Goal: Communication & Community: Answer question/provide support

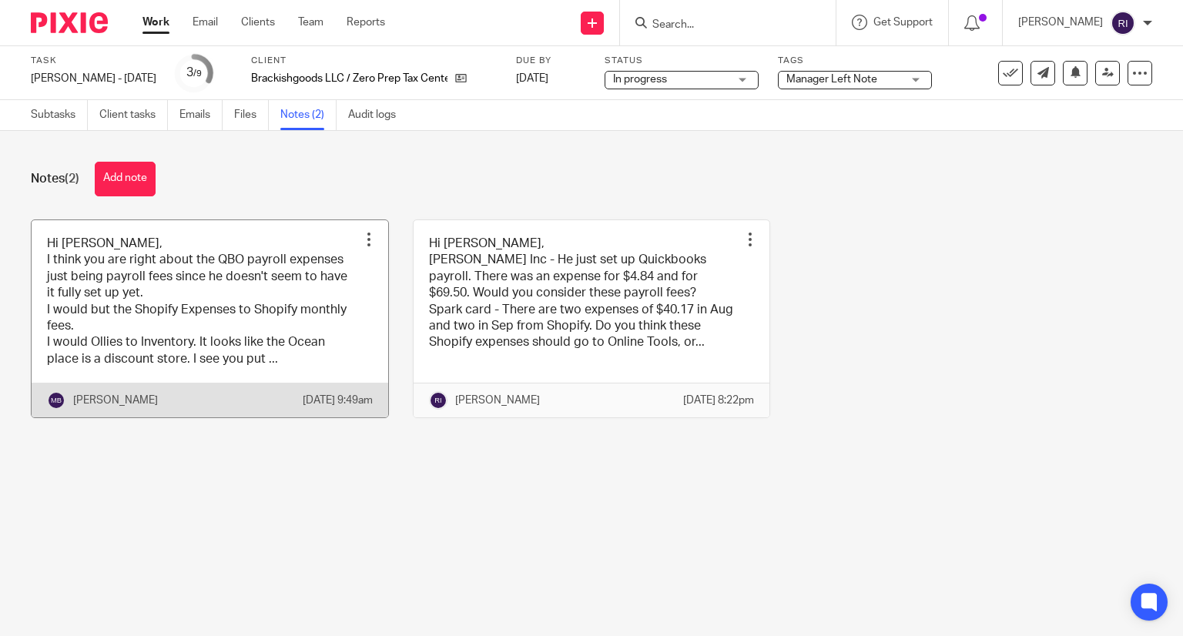
click at [271, 287] on link at bounding box center [210, 319] width 357 height 198
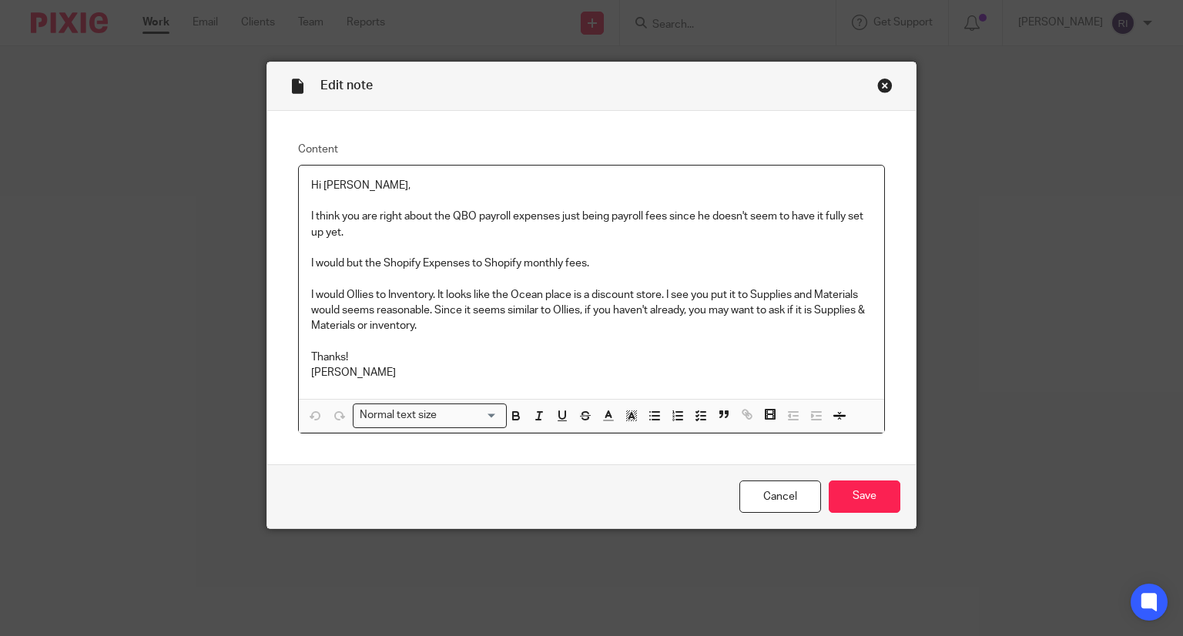
click at [629, 213] on p "I think you are right about the QBO payroll expenses just being payroll fees si…" at bounding box center [592, 225] width 562 height 32
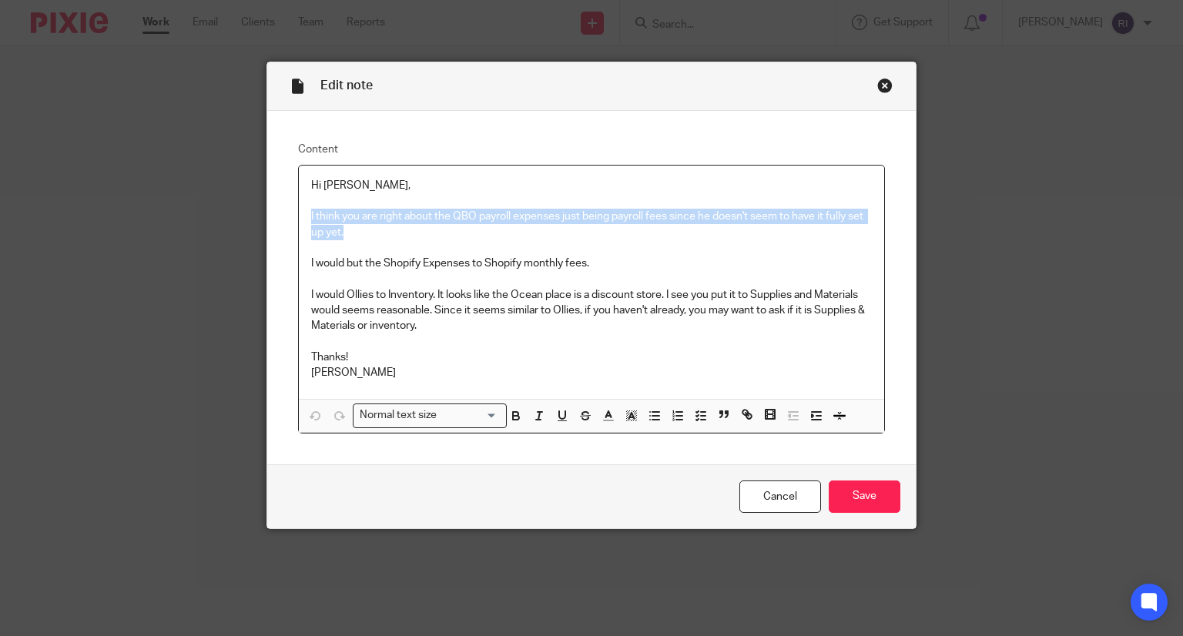
click at [629, 213] on p "I think you are right about the QBO payroll expenses just being payroll fees si…" at bounding box center [592, 225] width 562 height 32
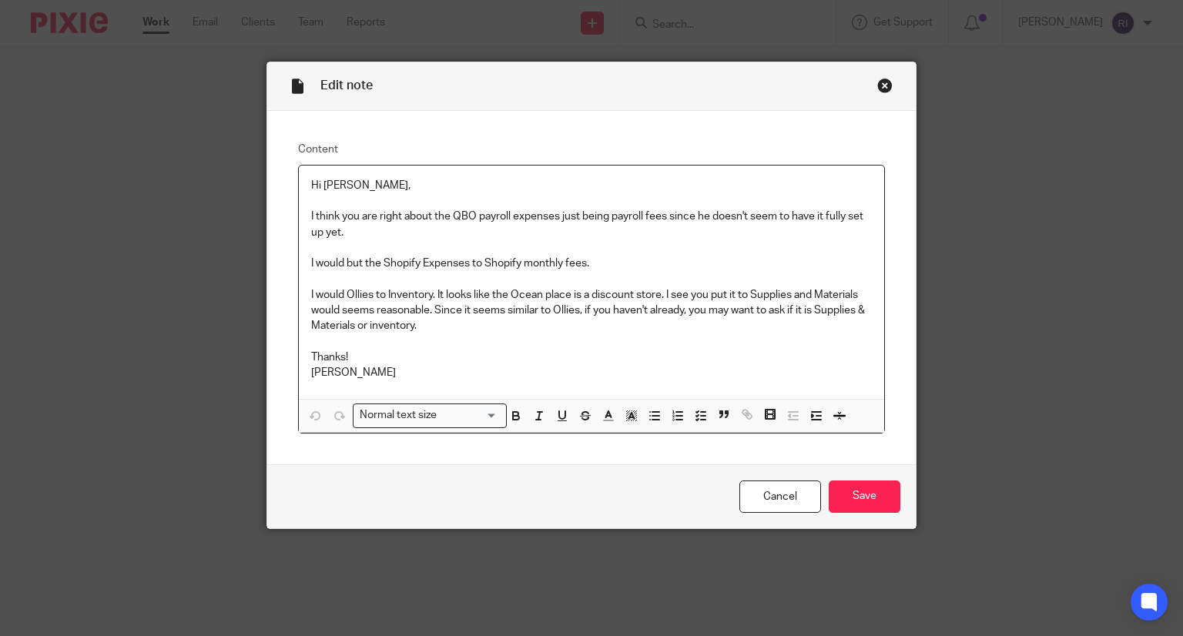
click at [506, 168] on div "Hi Regina, I think you are right about the QBO payroll expenses just being payr…" at bounding box center [592, 282] width 586 height 233
click at [495, 300] on p "I would Ollies to Inventory. It looks like the Ocean place is a discount store.…" at bounding box center [592, 310] width 562 height 47
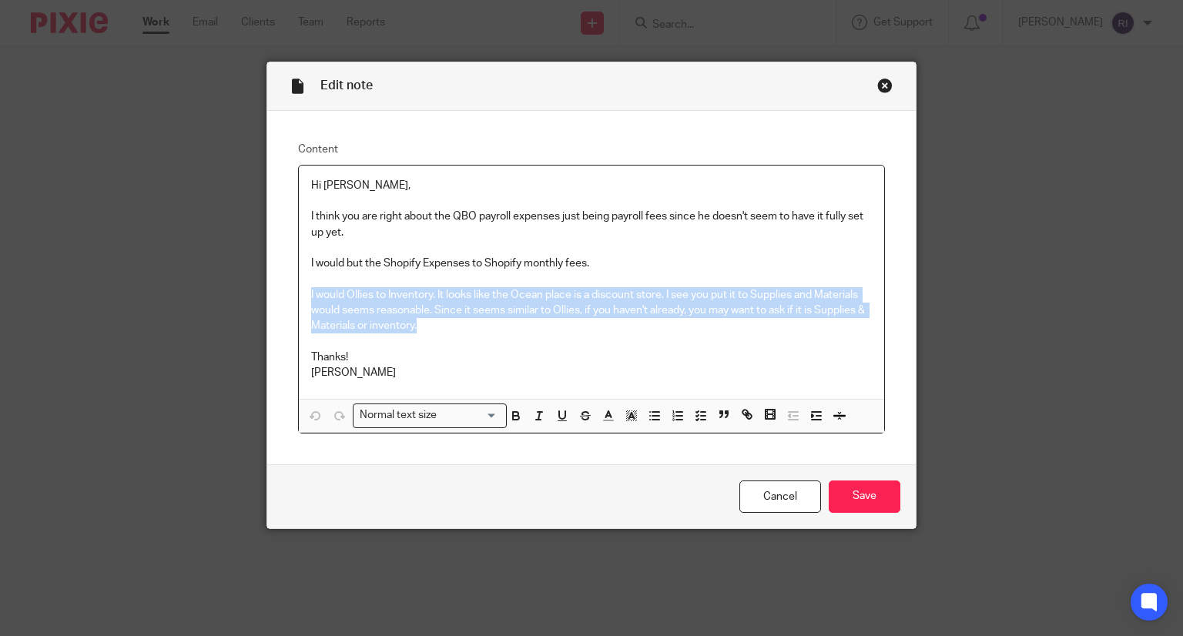
click at [495, 300] on p "I would Ollies to Inventory. It looks like the Ocean place is a discount store.…" at bounding box center [592, 310] width 562 height 47
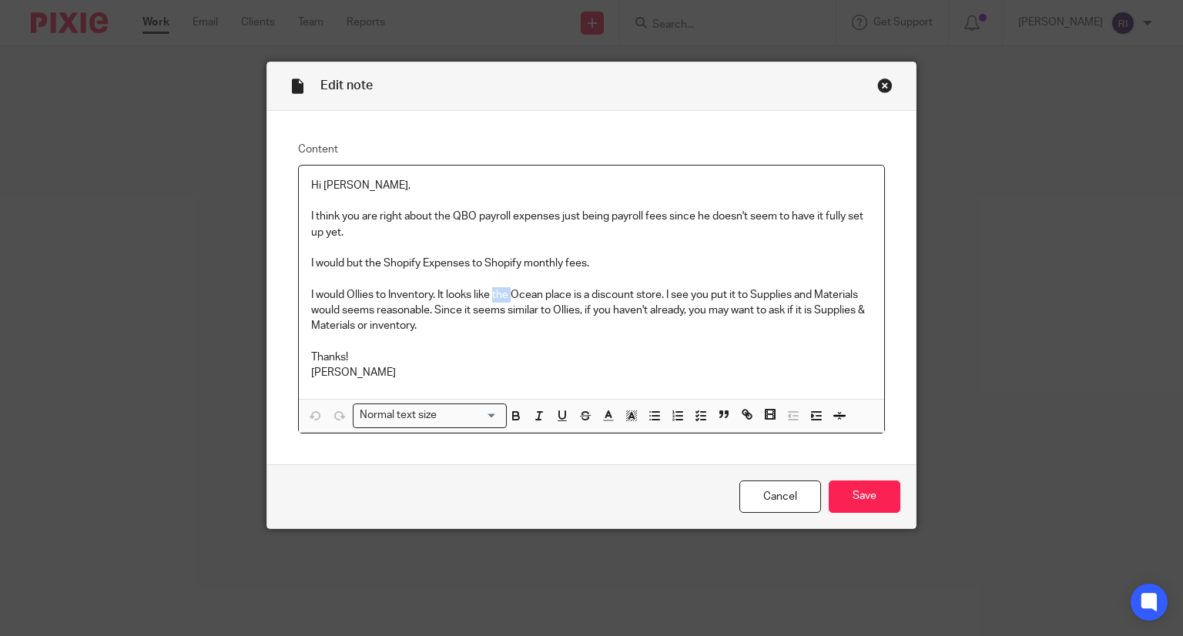
click at [495, 300] on p "I would Ollies to Inventory. It looks like the Ocean place is a discount store.…" at bounding box center [592, 310] width 562 height 47
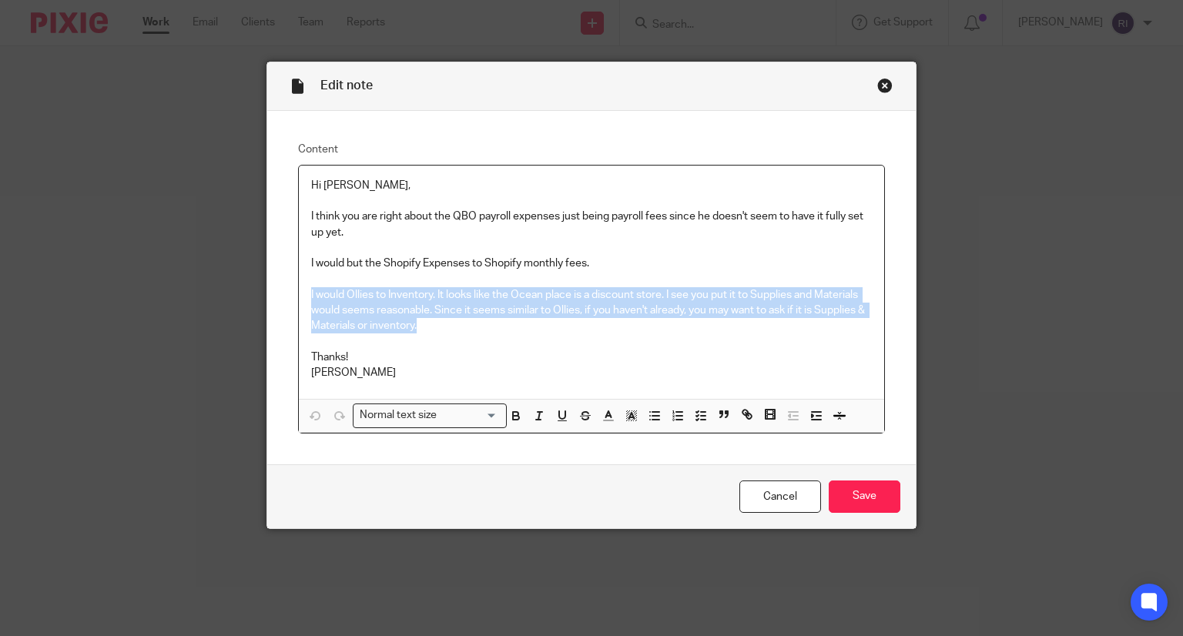
click at [495, 300] on p "I would Ollies to Inventory. It looks like the Ocean place is a discount store.…" at bounding box center [592, 310] width 562 height 47
click at [480, 337] on p at bounding box center [592, 341] width 562 height 15
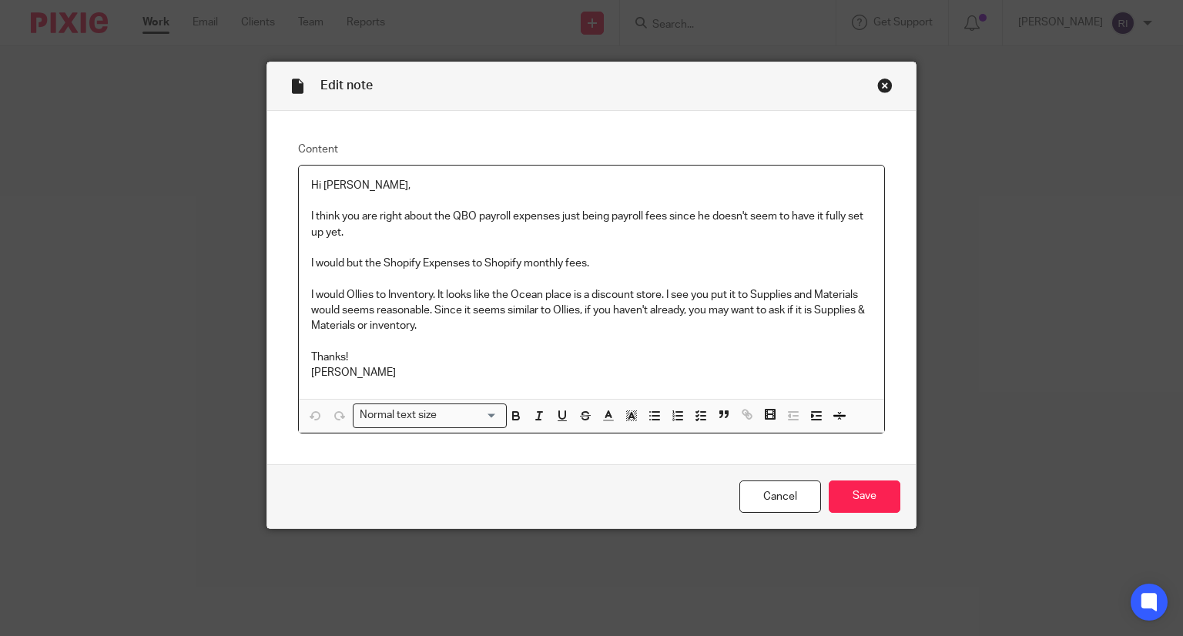
click at [509, 312] on p "I would Ollies to Inventory. It looks like the Ocean place is a discount store.…" at bounding box center [592, 310] width 562 height 47
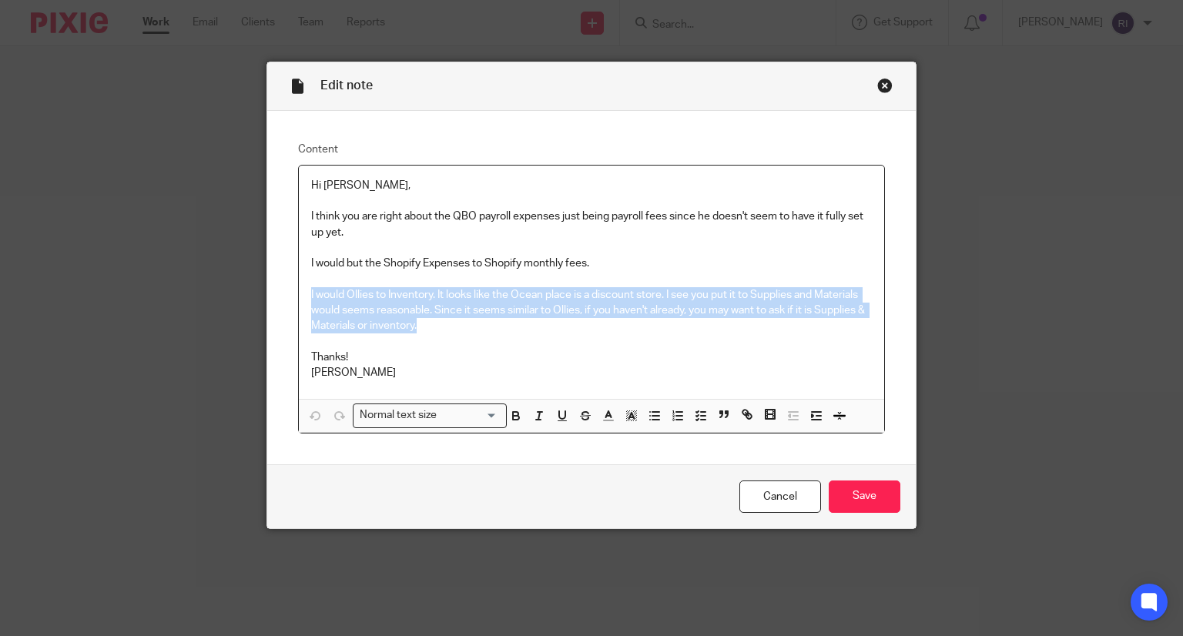
click at [509, 312] on p "I would Ollies to Inventory. It looks like the Ocean place is a discount store.…" at bounding box center [592, 310] width 562 height 47
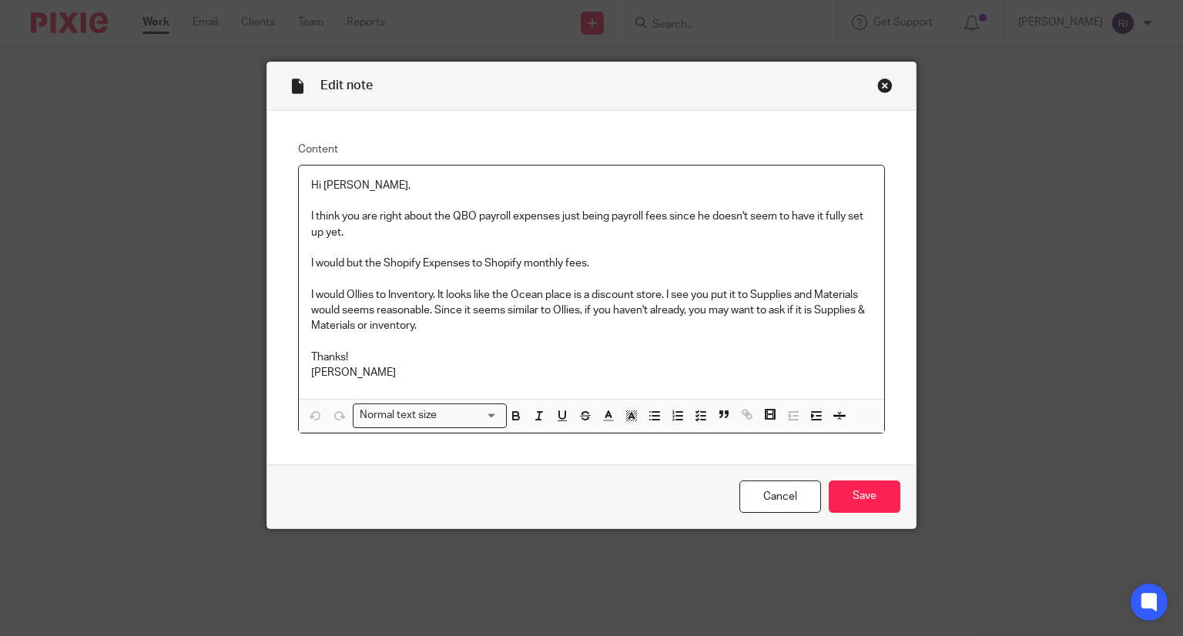
click at [562, 300] on p "I would Ollies to Inventory. It looks like the Ocean place is a discount store.…" at bounding box center [592, 310] width 562 height 47
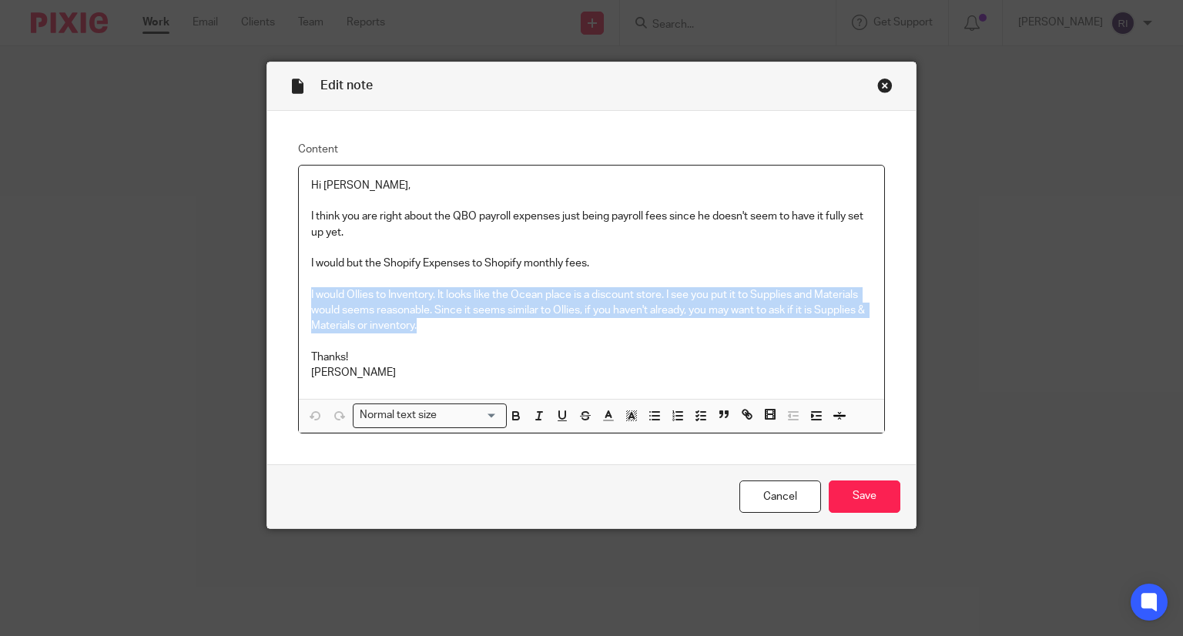
click at [562, 300] on p "I would Ollies to Inventory. It looks like the Ocean place is a discount store.…" at bounding box center [592, 310] width 562 height 47
click at [481, 314] on p "I would Ollies to Inventory. It looks like the Ocean place is a discount store.…" at bounding box center [592, 310] width 562 height 47
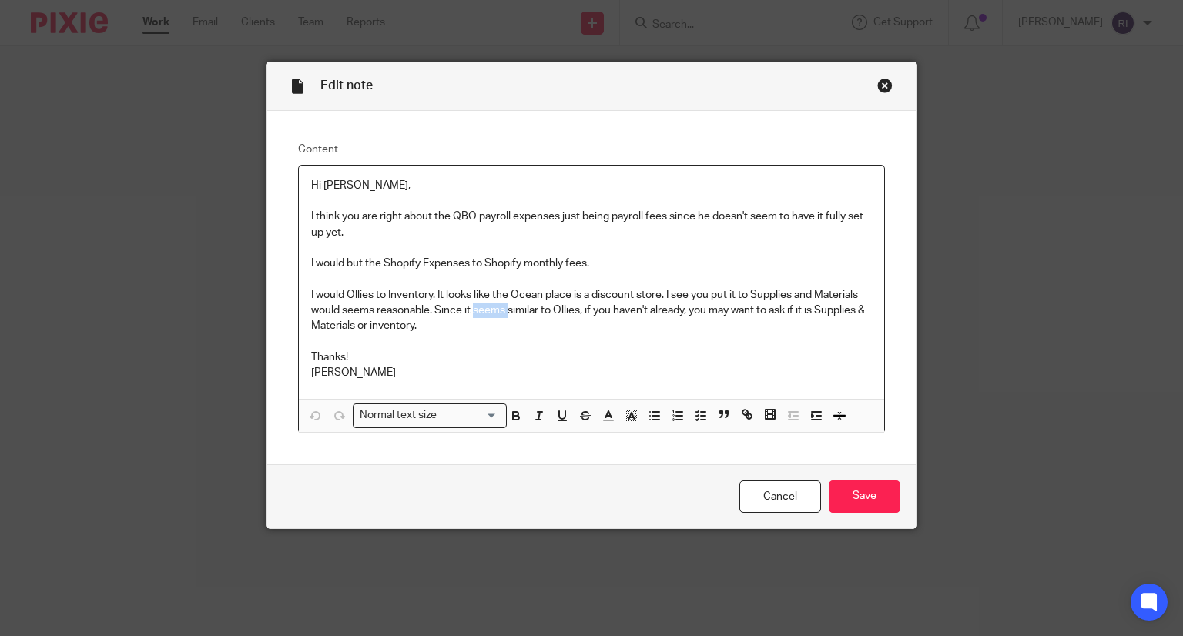
click at [481, 314] on p "I would Ollies to Inventory. It looks like the Ocean place is a discount store.…" at bounding box center [592, 310] width 562 height 47
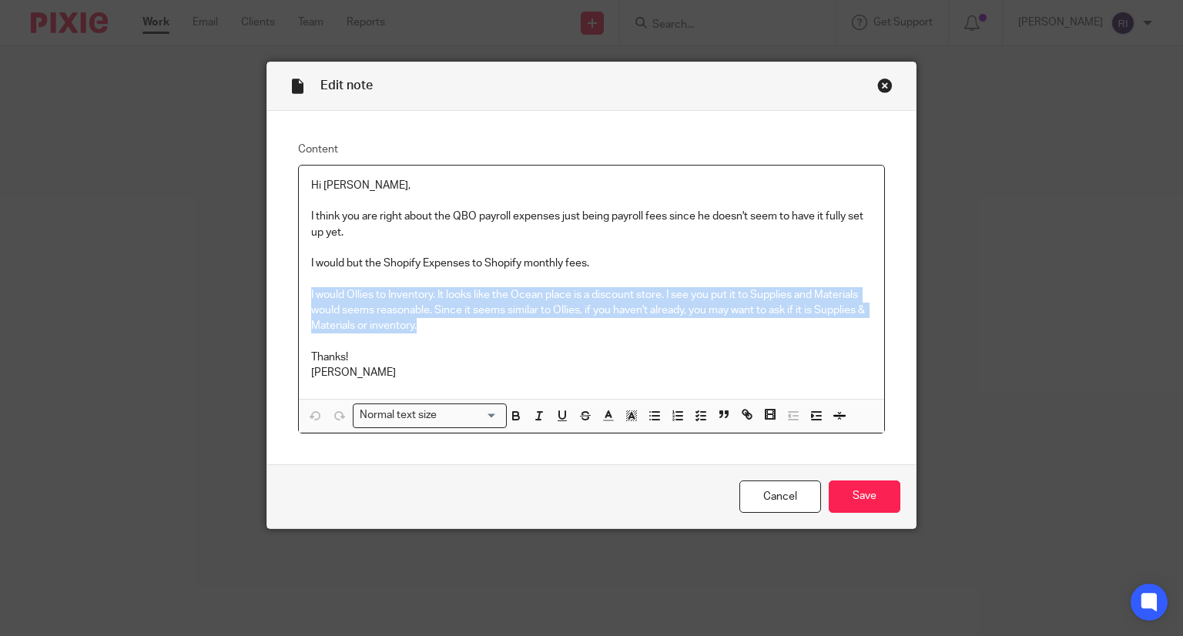
click at [481, 314] on p "I would Ollies to Inventory. It looks like the Ocean place is a discount store.…" at bounding box center [592, 310] width 562 height 47
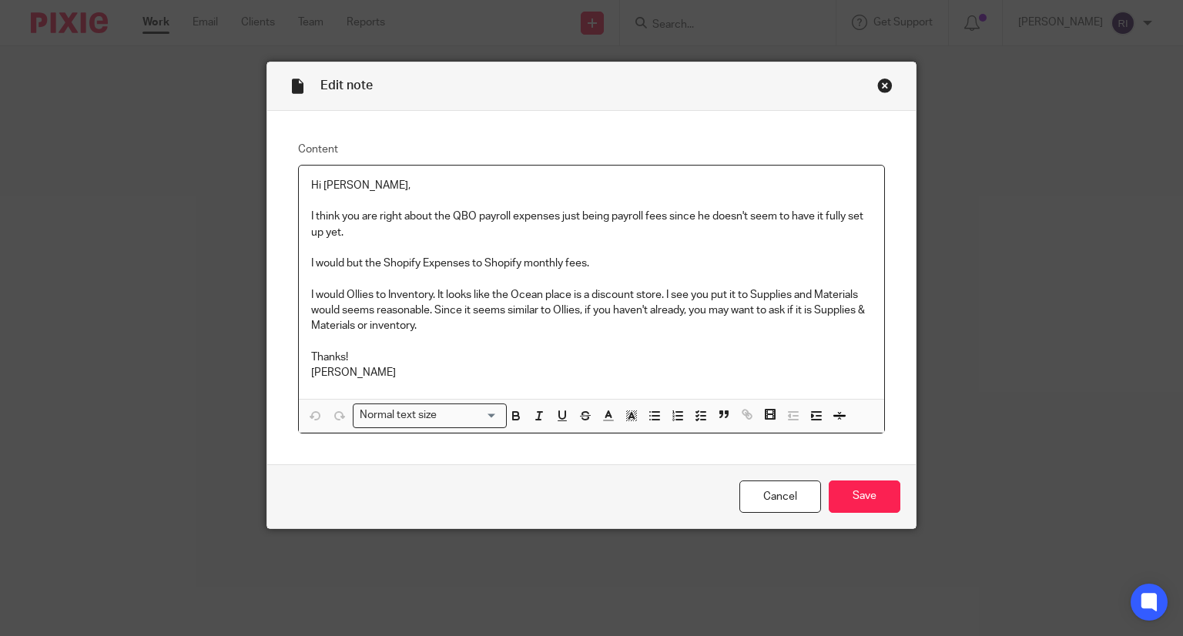
click at [398, 298] on p "I would Ollies to Inventory. It looks like the Ocean place is a discount store.…" at bounding box center [592, 310] width 562 height 47
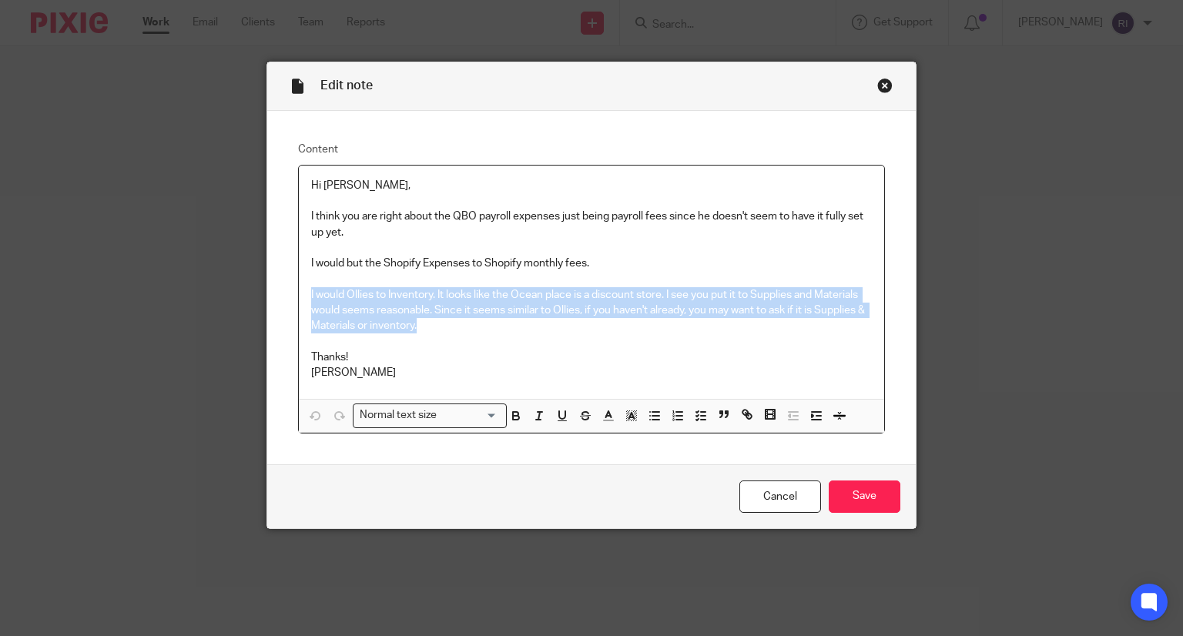
click at [398, 298] on p "I would Ollies to Inventory. It looks like the Ocean place is a discount store.…" at bounding box center [592, 310] width 562 height 47
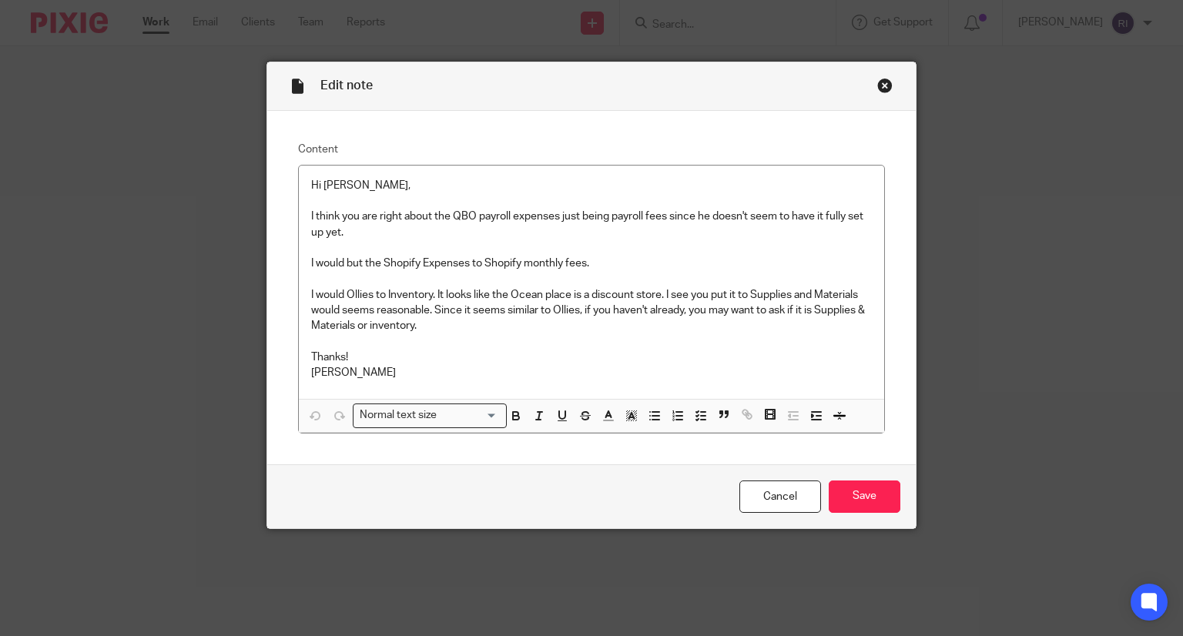
click at [878, 82] on div "Close this dialog window" at bounding box center [885, 85] width 15 height 15
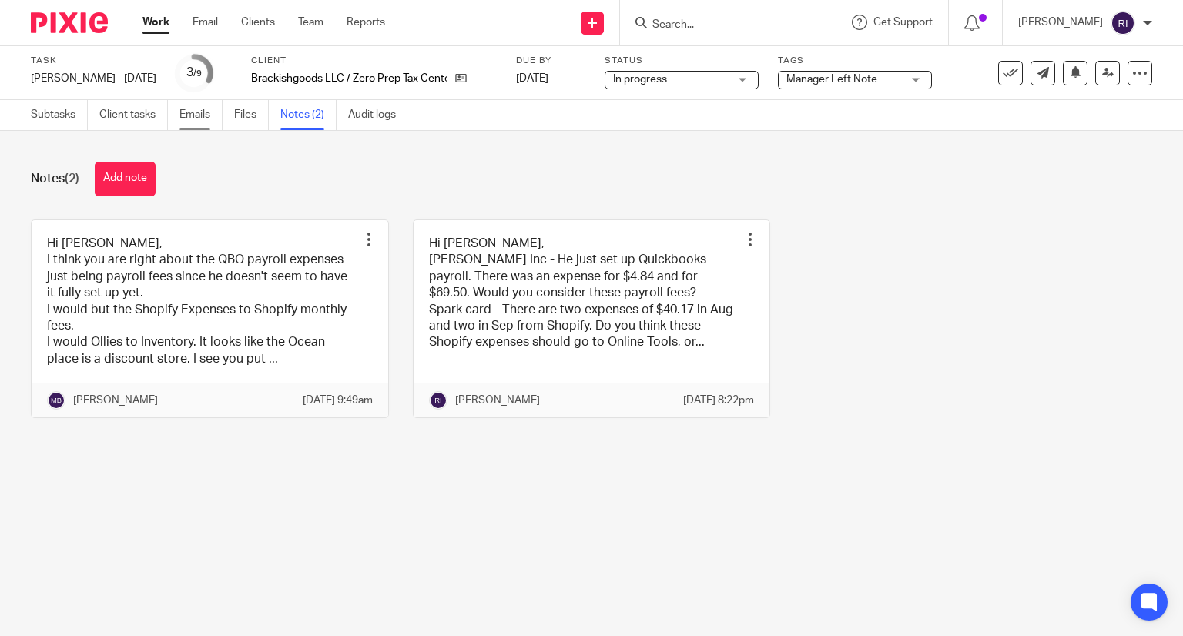
click at [191, 116] on link "Emails" at bounding box center [201, 115] width 43 height 30
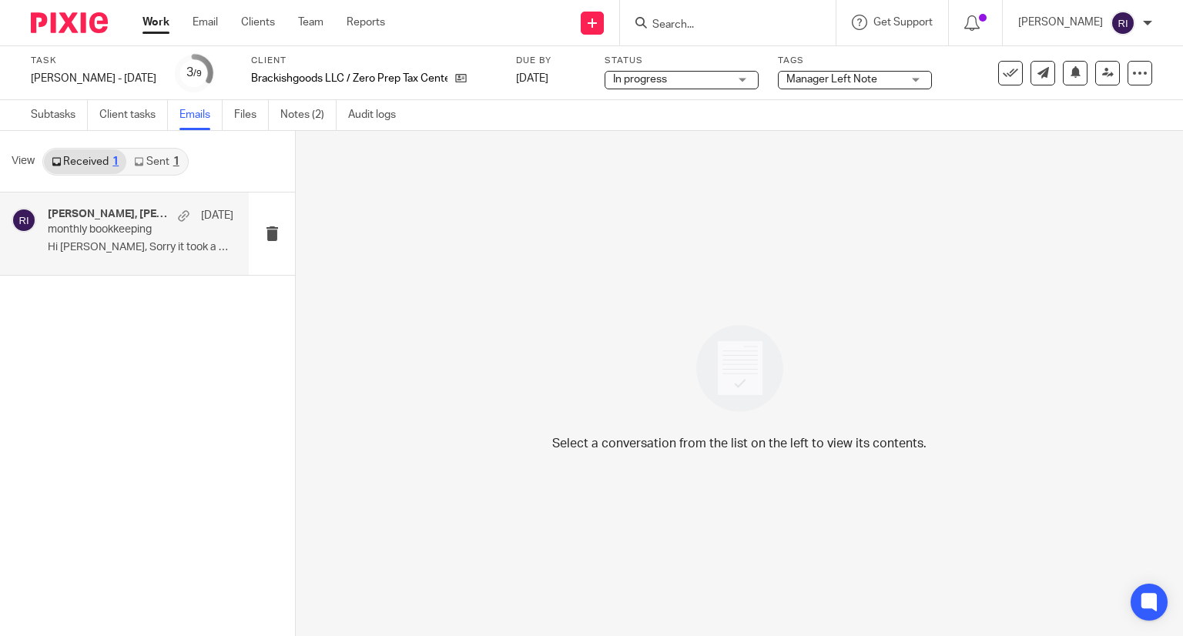
click at [157, 255] on div "Joel Smith, joel, Me Sep 14 monthly bookkeeping Hi Regina, Sorry it took a bit …" at bounding box center [141, 234] width 186 height 52
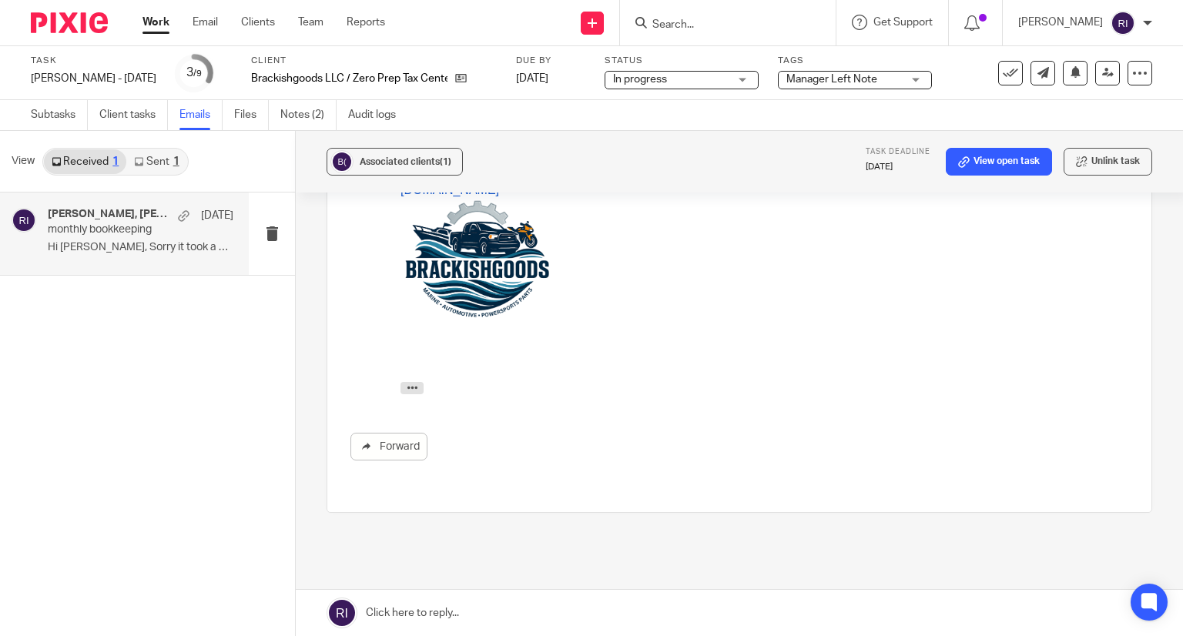
scroll to position [564, 0]
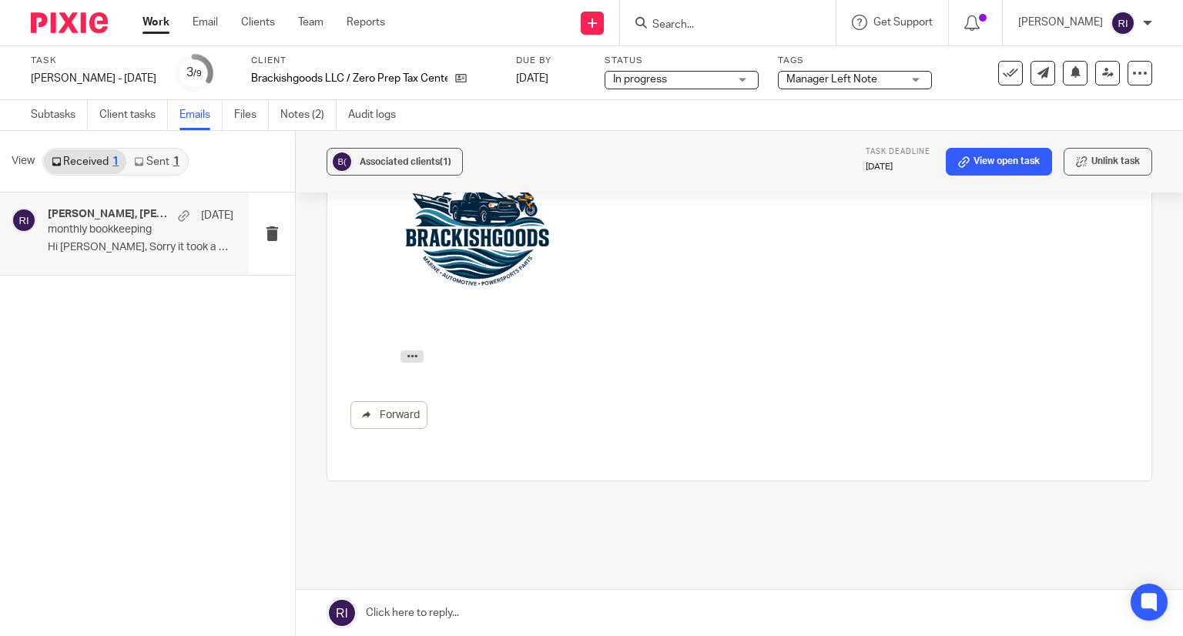
click at [459, 625] on link at bounding box center [740, 613] width 888 height 46
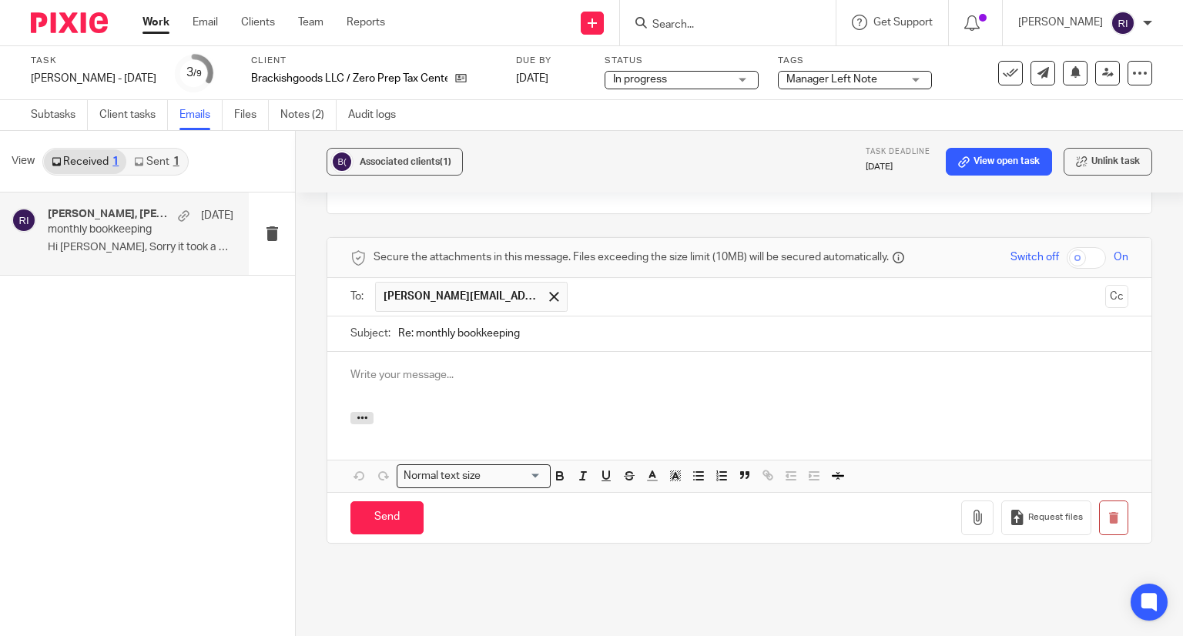
scroll to position [0, 0]
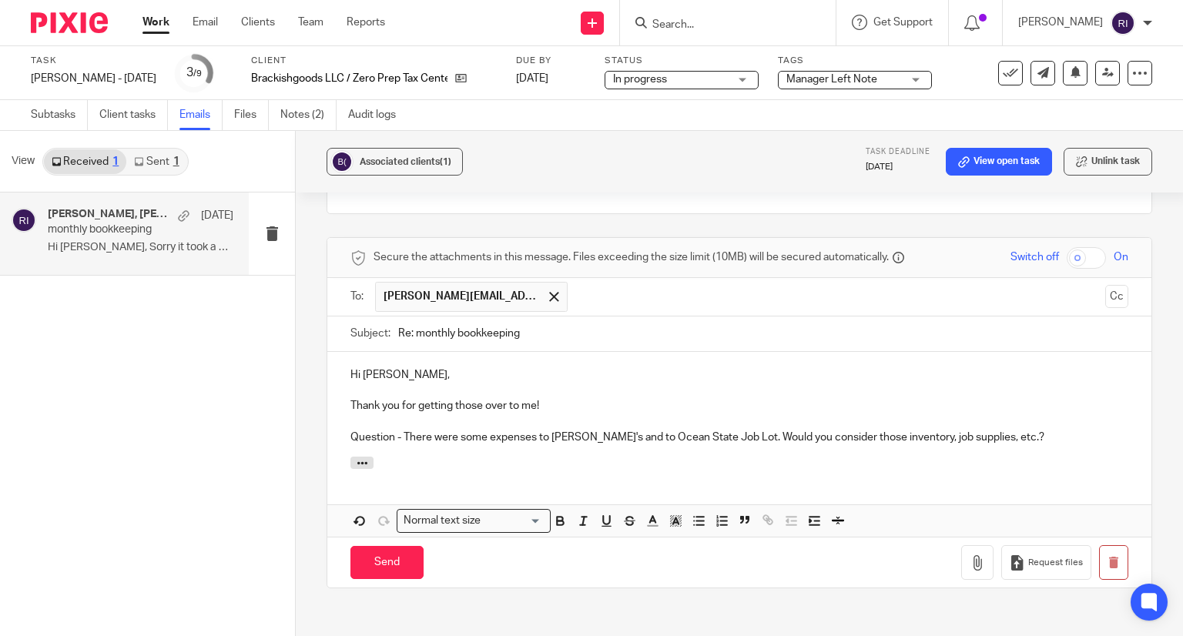
click at [774, 430] on p "Question - There were some expenses to Ollie's and to Ocean State Job Lot. Woul…" at bounding box center [740, 437] width 778 height 15
click at [634, 383] on p at bounding box center [740, 390] width 778 height 15
click at [252, 110] on link "Files" at bounding box center [251, 115] width 35 height 30
click at [831, 398] on p "Thank you for getting those over to me!" at bounding box center [740, 405] width 778 height 15
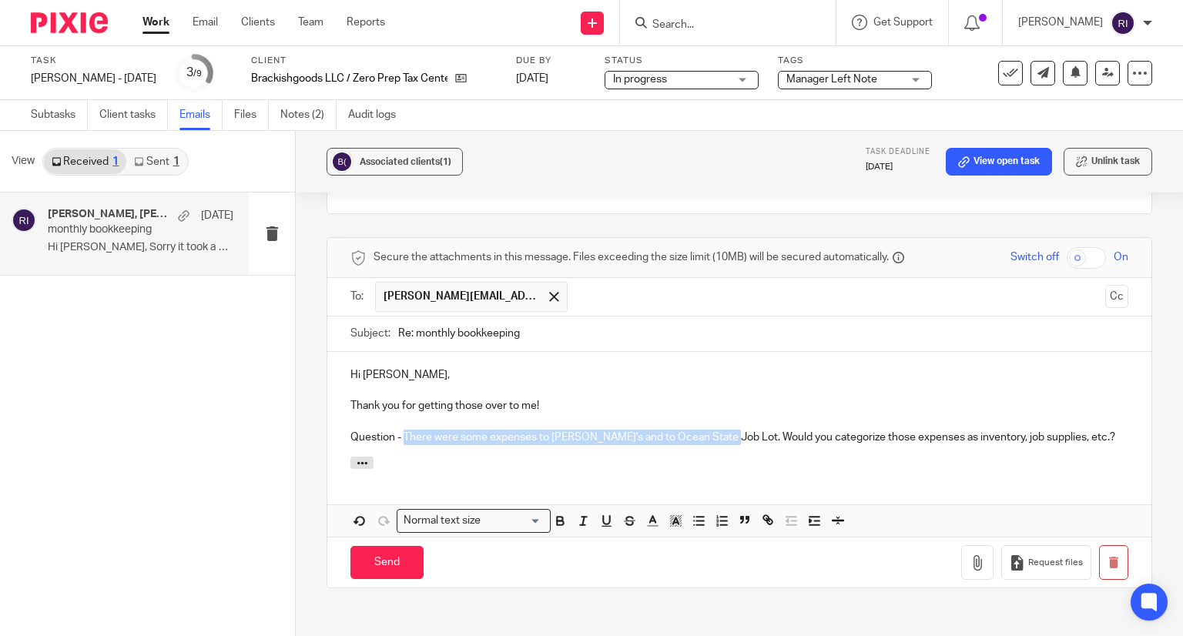
drag, startPoint x: 715, startPoint y: 385, endPoint x: 401, endPoint y: 435, distance: 317.4
click at [401, 435] on div "Hi Joel, Thank you for getting those over to me! Question - There were some exp…" at bounding box center [739, 445] width 824 height 186
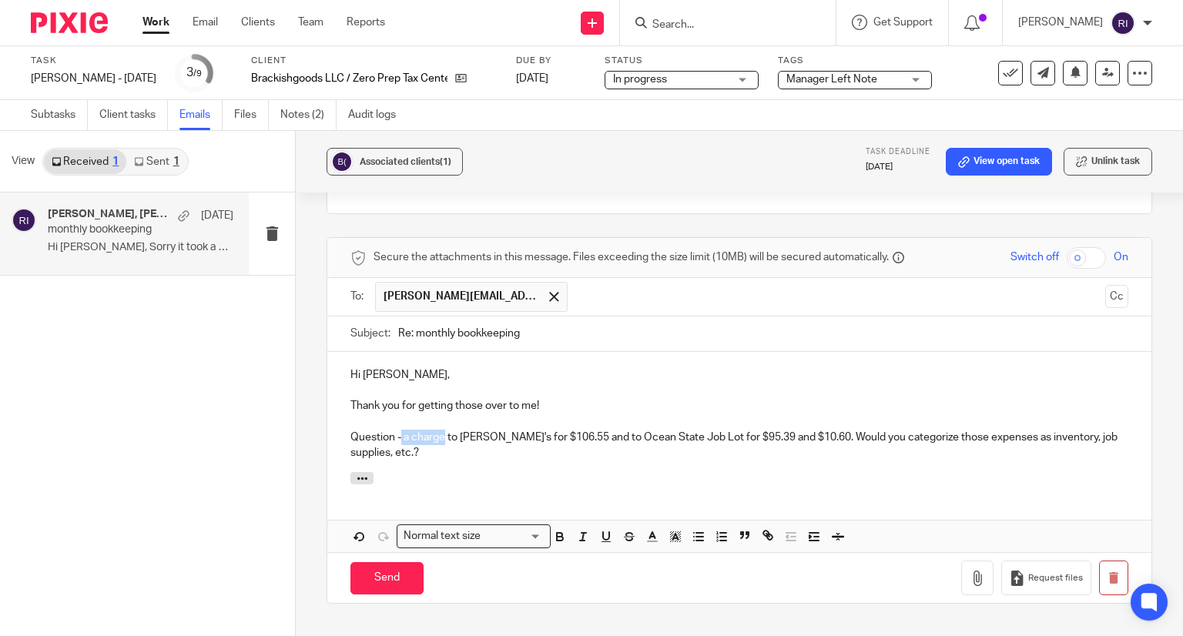
drag, startPoint x: 398, startPoint y: 394, endPoint x: 441, endPoint y: 394, distance: 43.2
click at [441, 430] on p "Question - a charge to Ollie's for $106.55 and to Ocean State Job Lot for $95.3…" at bounding box center [740, 446] width 778 height 32
click at [468, 430] on p "Question - There was a charge to Ollie's for $106.55 and to Ocean State Job Lot…" at bounding box center [740, 446] width 778 height 32
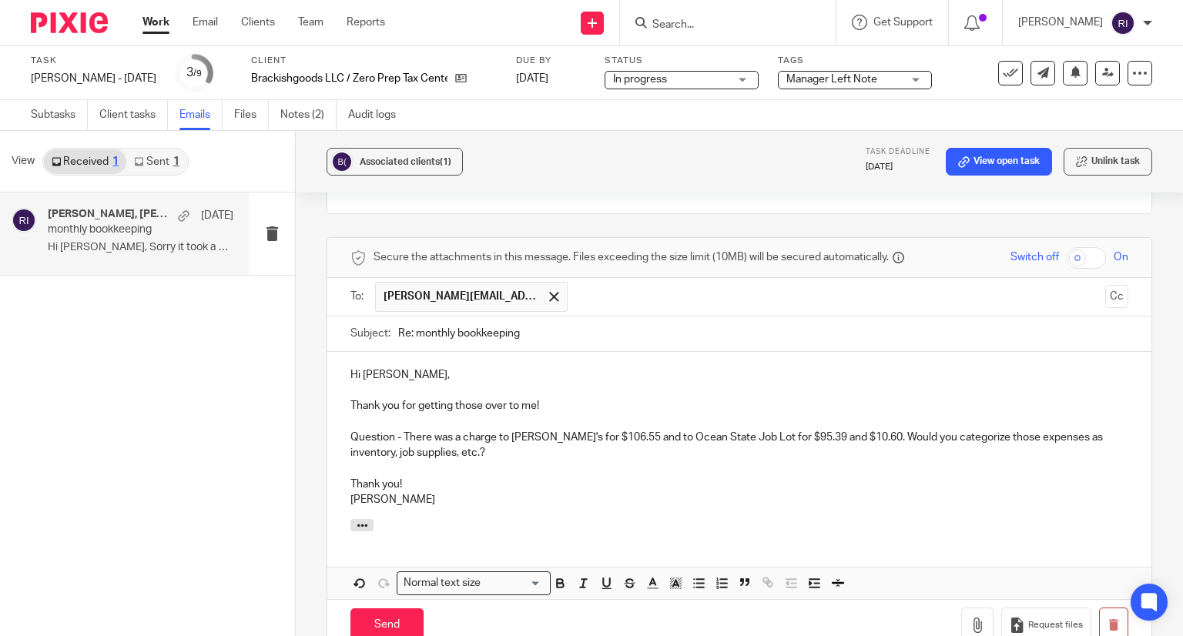
click at [555, 398] on p "Thank you for getting those over to me!" at bounding box center [740, 405] width 778 height 15
click at [408, 477] on p "Thank you!" at bounding box center [740, 484] width 778 height 15
click at [401, 609] on input "Send" at bounding box center [387, 625] width 73 height 33
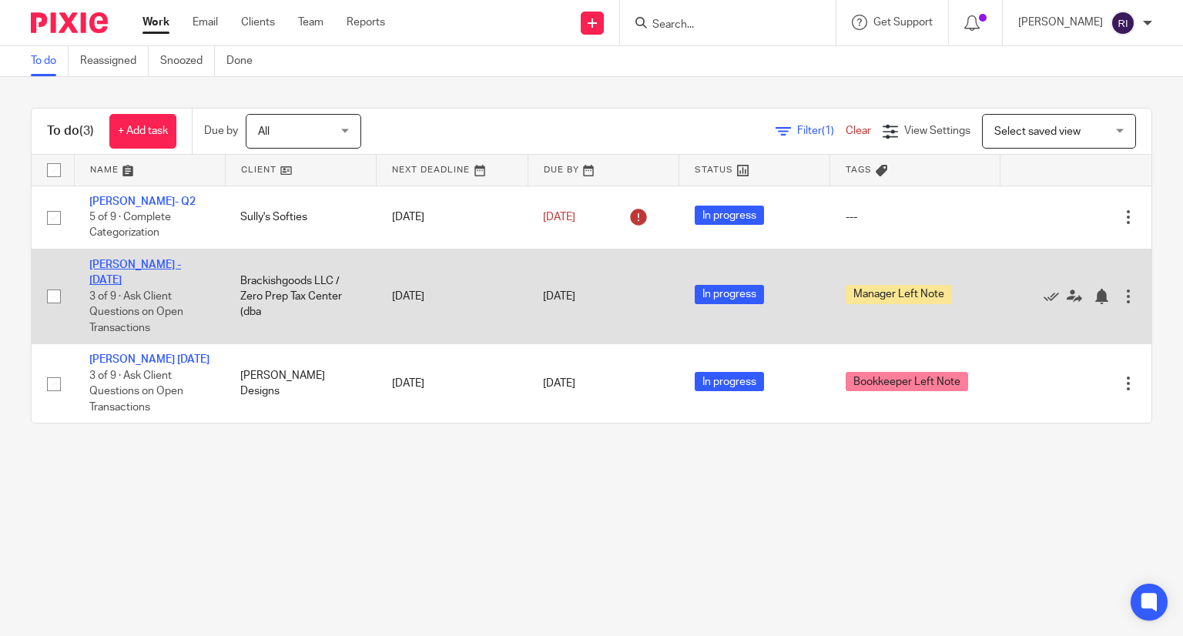
click at [146, 260] on link "[PERSON_NAME] - [DATE]" at bounding box center [135, 273] width 92 height 26
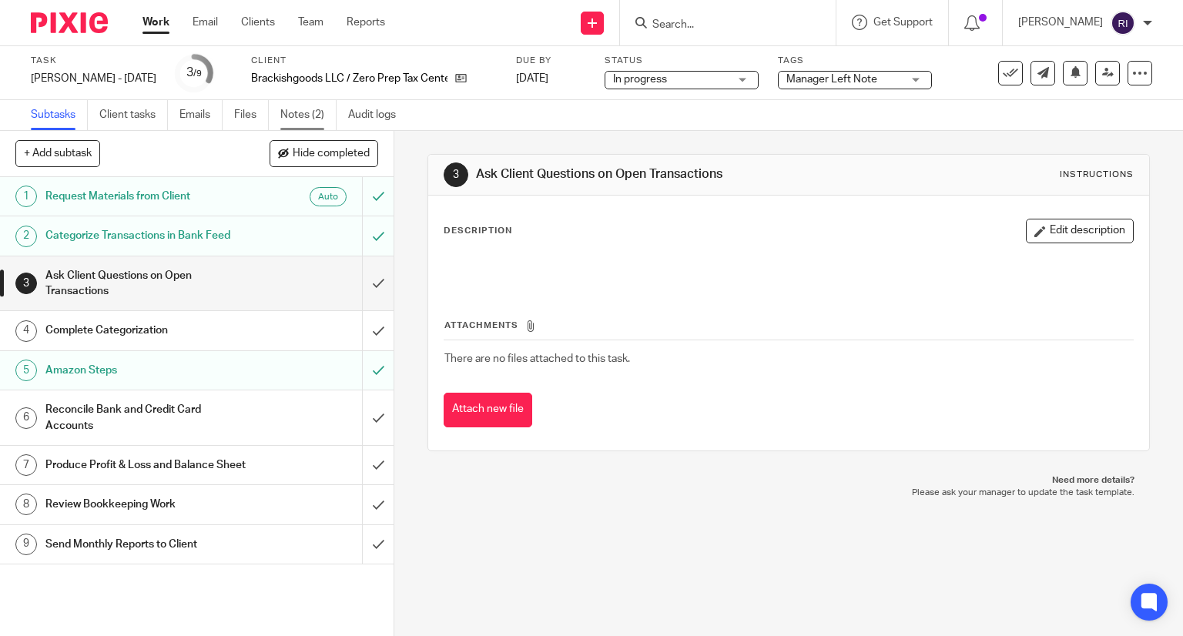
click at [284, 109] on link "Notes (2)" at bounding box center [308, 115] width 56 height 30
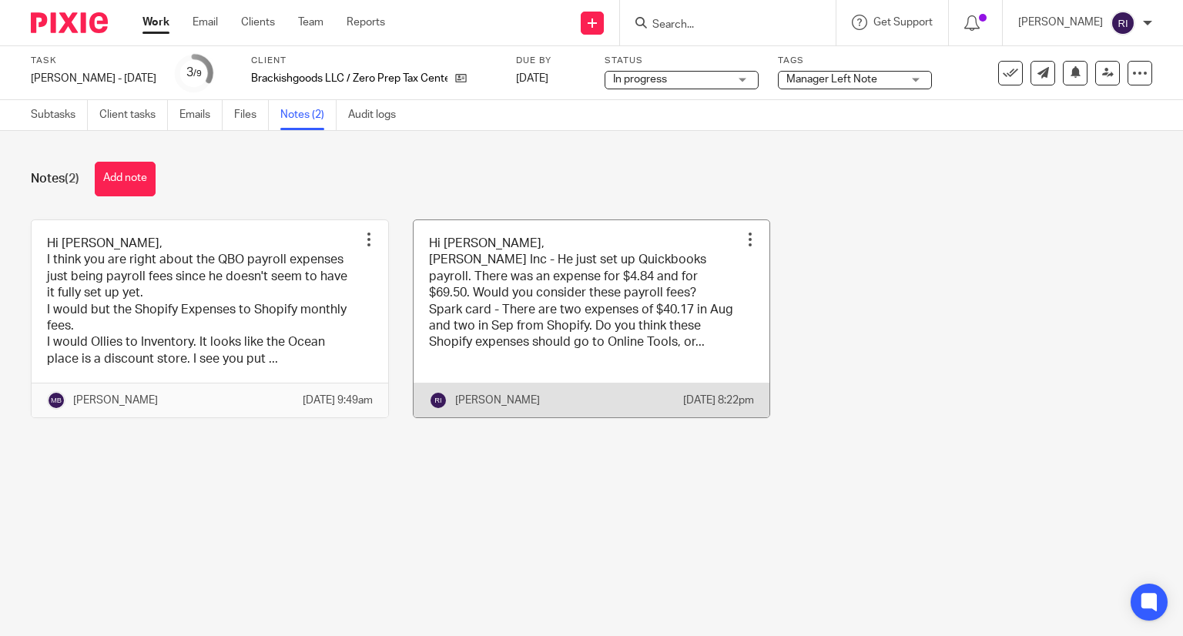
click at [475, 354] on link at bounding box center [592, 319] width 357 height 198
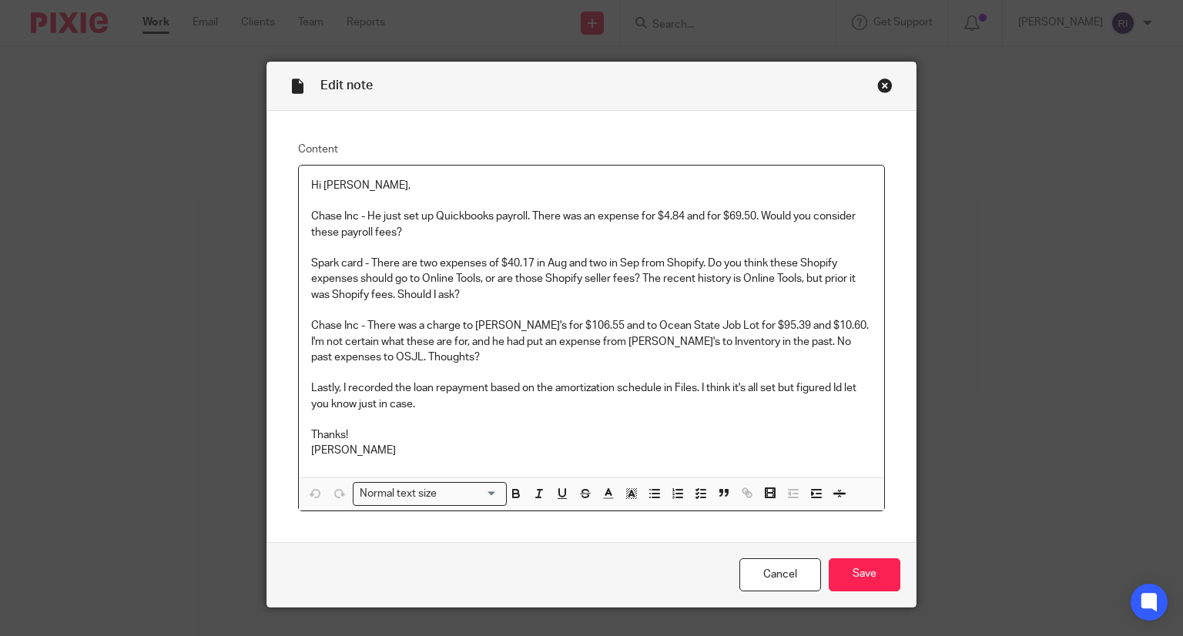
click at [484, 327] on p "Chase Inc - There was a charge to [PERSON_NAME]'s for $106.55 and to Ocean Stat…" at bounding box center [592, 341] width 562 height 47
click at [484, 327] on p "Chase Inc - There was a charge to Ollie's for $106.55 and to Ocean State Job Lo…" at bounding box center [592, 341] width 562 height 47
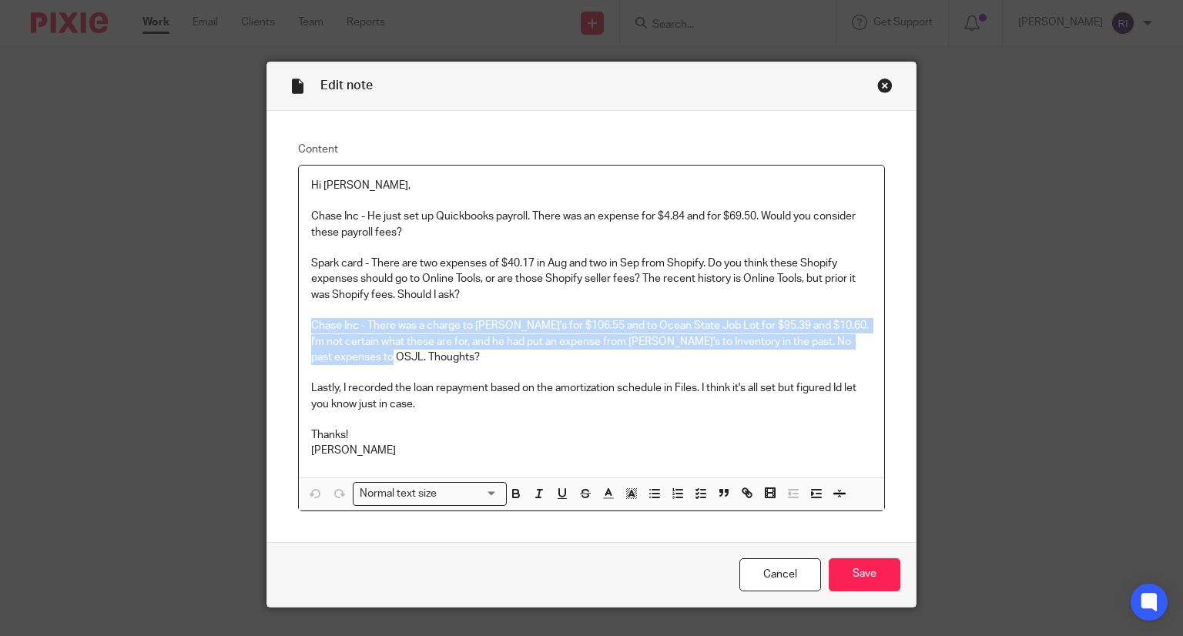
click at [484, 327] on p "Chase Inc - There was a charge to Ollie's for $106.55 and to Ocean State Job Lo…" at bounding box center [592, 341] width 562 height 47
click at [431, 332] on p "Chase Inc - There was a charge to Ollie's for $106.55 and to Ocean State Job Lo…" at bounding box center [592, 341] width 562 height 47
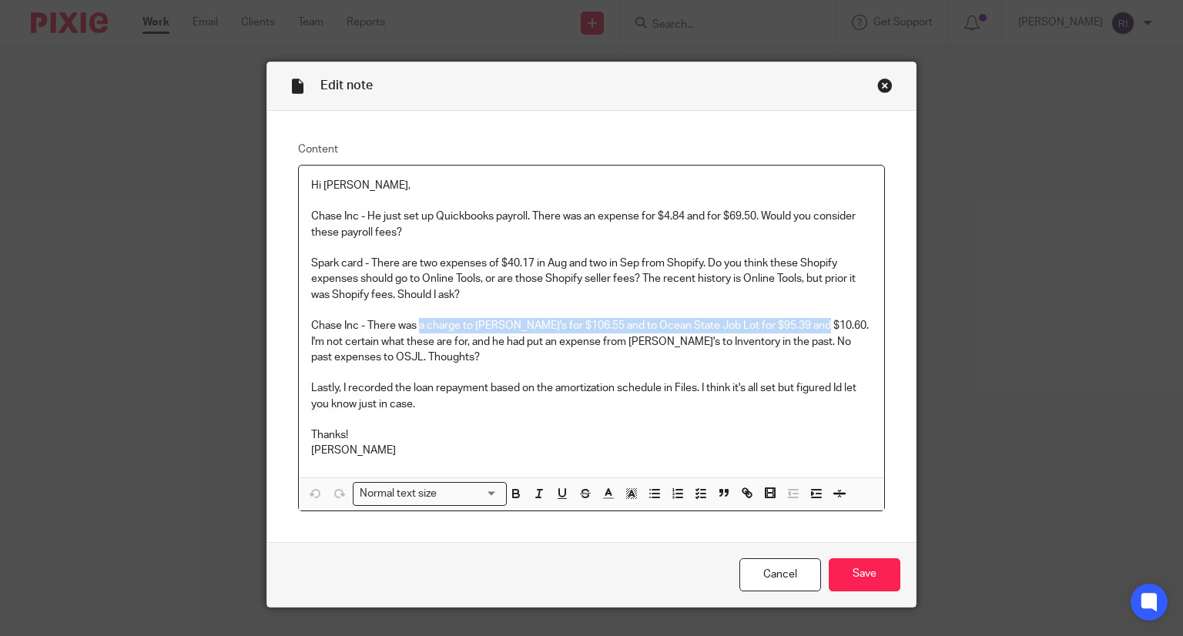
drag, startPoint x: 413, startPoint y: 327, endPoint x: 807, endPoint y: 320, distance: 393.8
click at [807, 320] on p "Chase Inc - There was a charge to Ollie's for $106.55 and to Ocean State Job Lo…" at bounding box center [592, 341] width 562 height 47
copy p "a charge to Ollie's for $106.55 and to Ocean State Job Lot for $95.39 and $10.6…"
click at [880, 79] on div "Close this dialog window" at bounding box center [885, 85] width 15 height 15
